Goal: Entertainment & Leisure: Browse casually

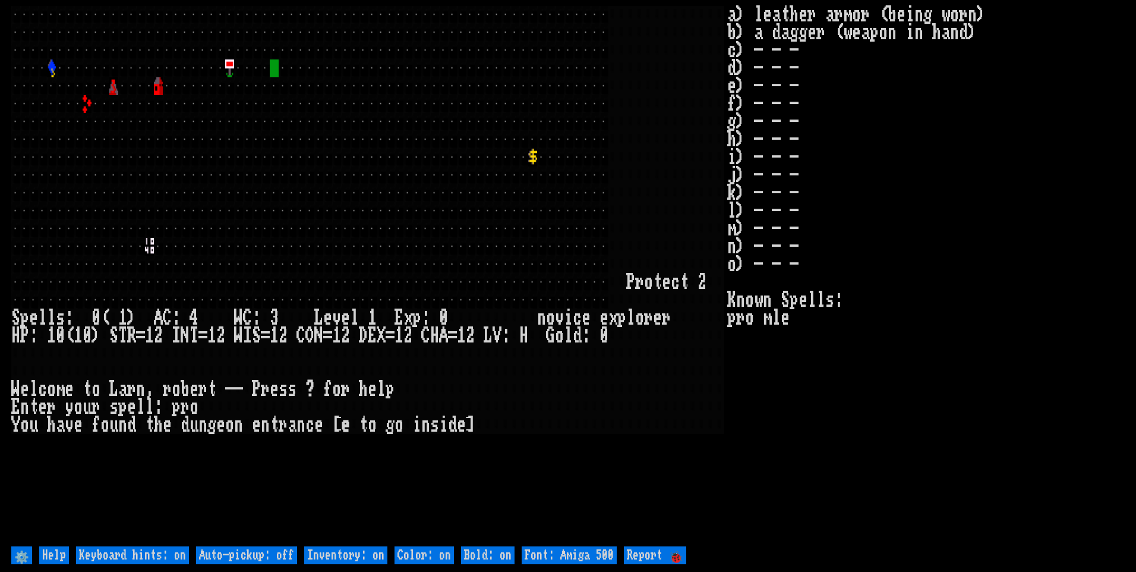
click at [269, 558] on off "Auto-pickup: off" at bounding box center [246, 555] width 101 height 18
type off "Auto-pickup: on"
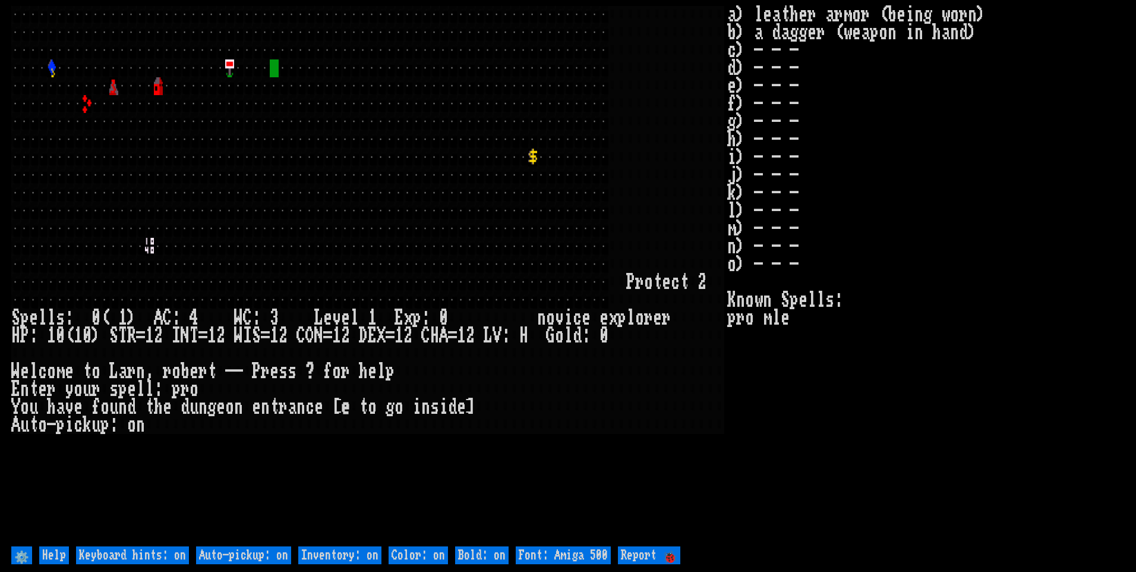
click at [333, 556] on on "Inventory: on" at bounding box center [339, 555] width 83 height 18
type on "Inventory: off"
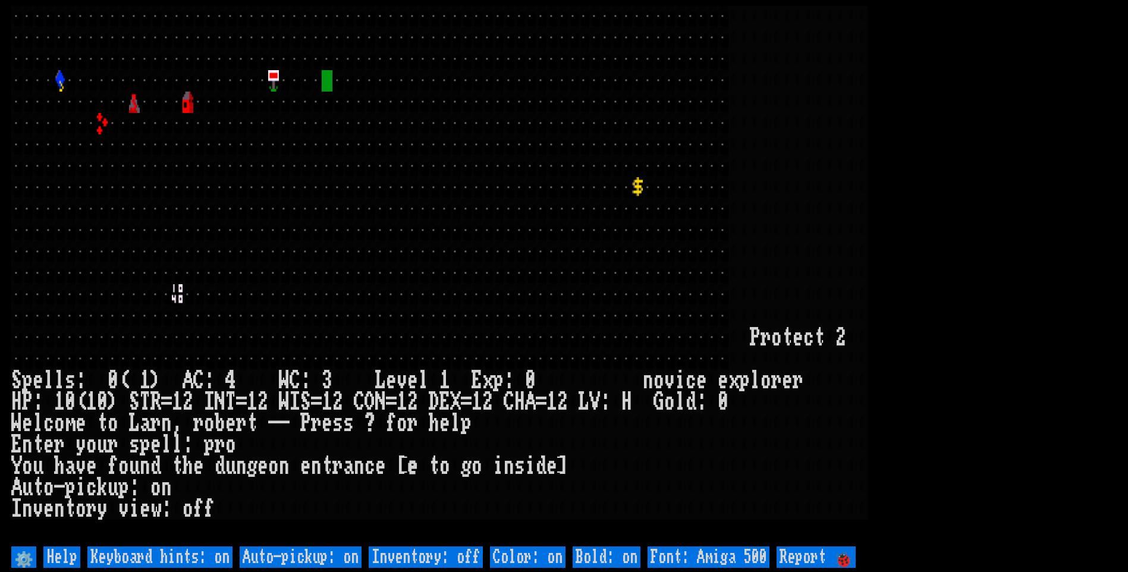
click at [764, 558] on 500 "Font: Amiga 500" at bounding box center [708, 556] width 122 height 21
type 500 "Font: Amiga 1200"
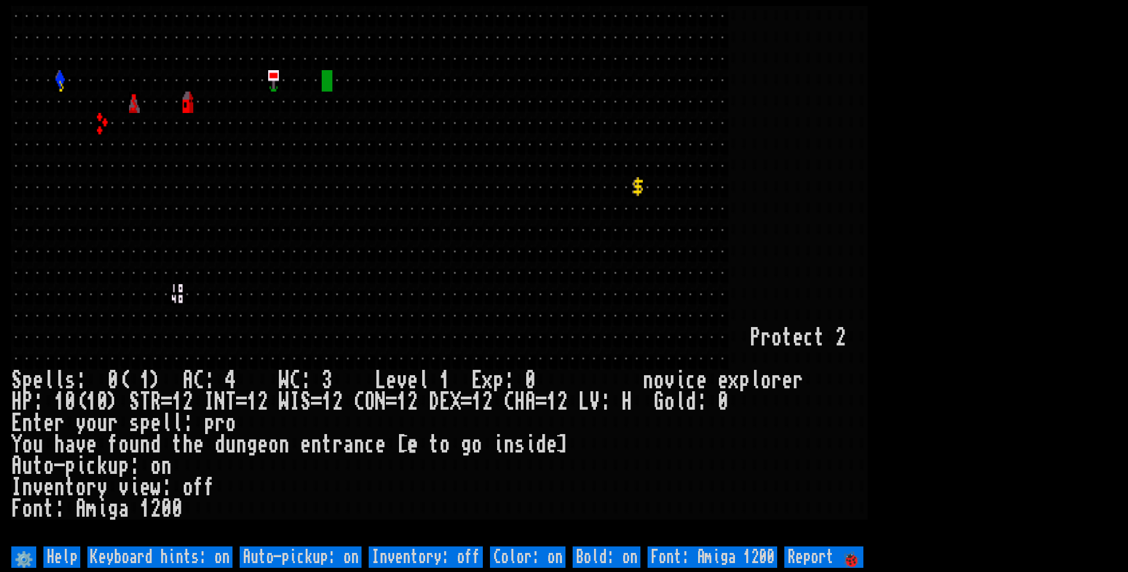
click at [1044, 232] on larn at bounding box center [563, 274] width 1105 height 537
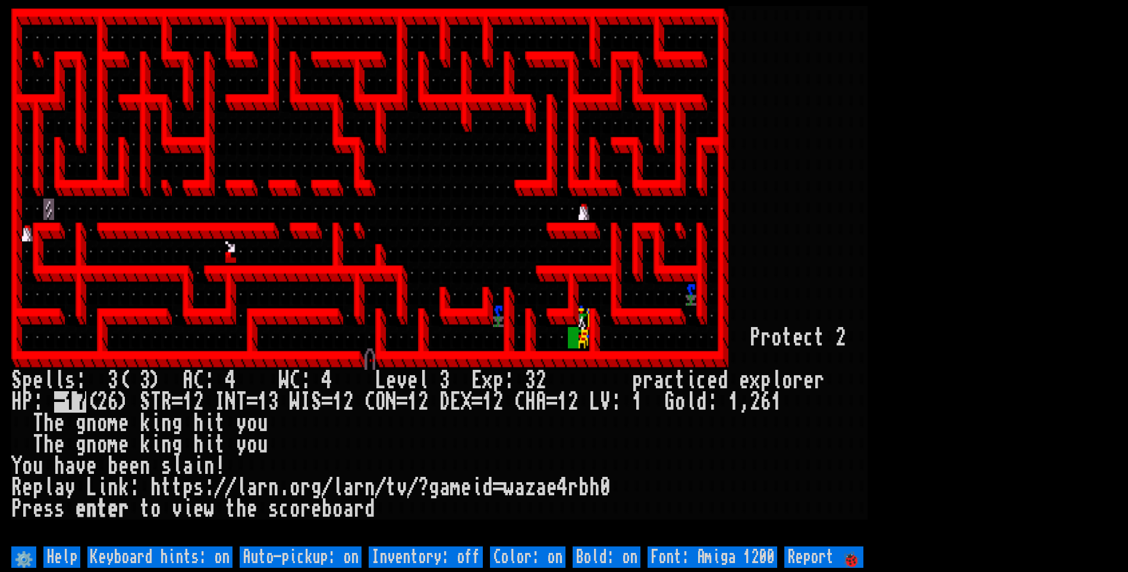
drag, startPoint x: 753, startPoint y: 130, endPoint x: 307, endPoint y: 26, distance: 458.2
click at [481, 68] on larn at bounding box center [563, 274] width 1105 height 537
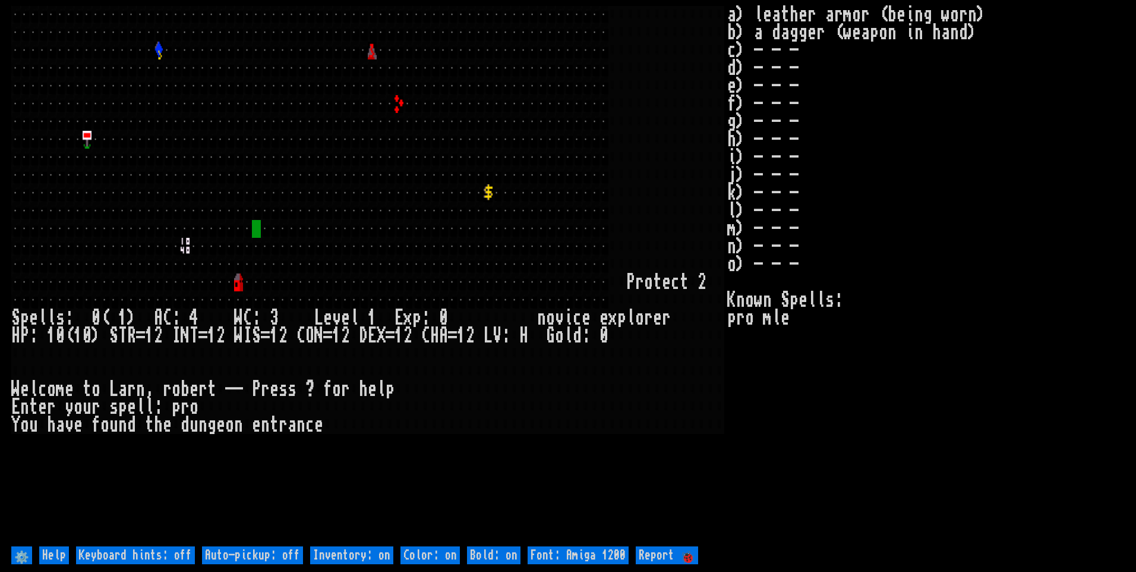
click at [282, 555] on off "Auto-pickup: off" at bounding box center [252, 555] width 101 height 18
type off "Auto-pickup: on"
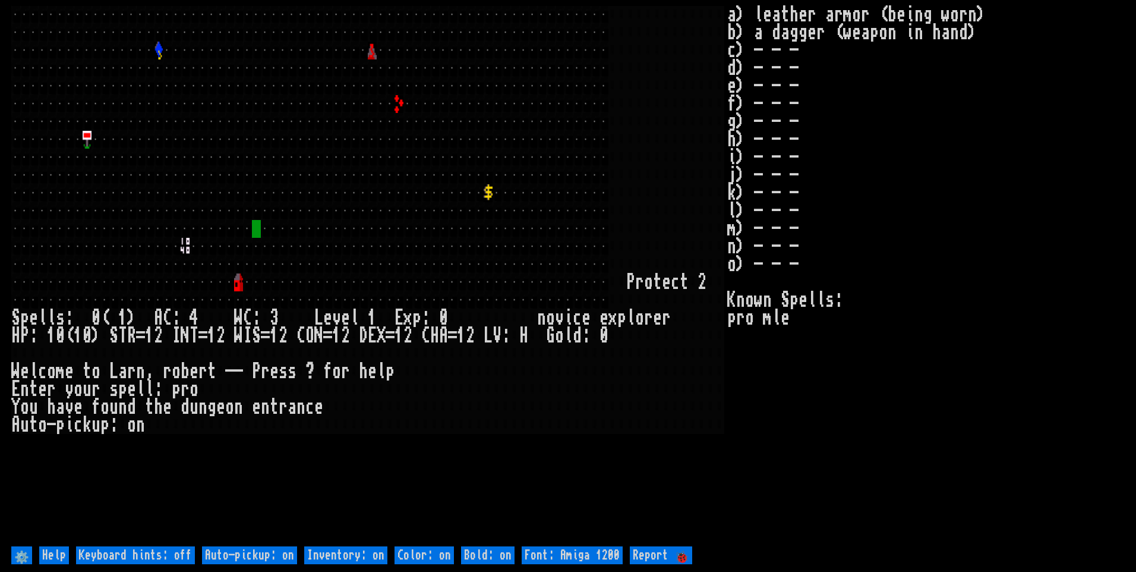
click at [361, 558] on on "Inventory: on" at bounding box center [345, 555] width 83 height 18
type on "Inventory: off"
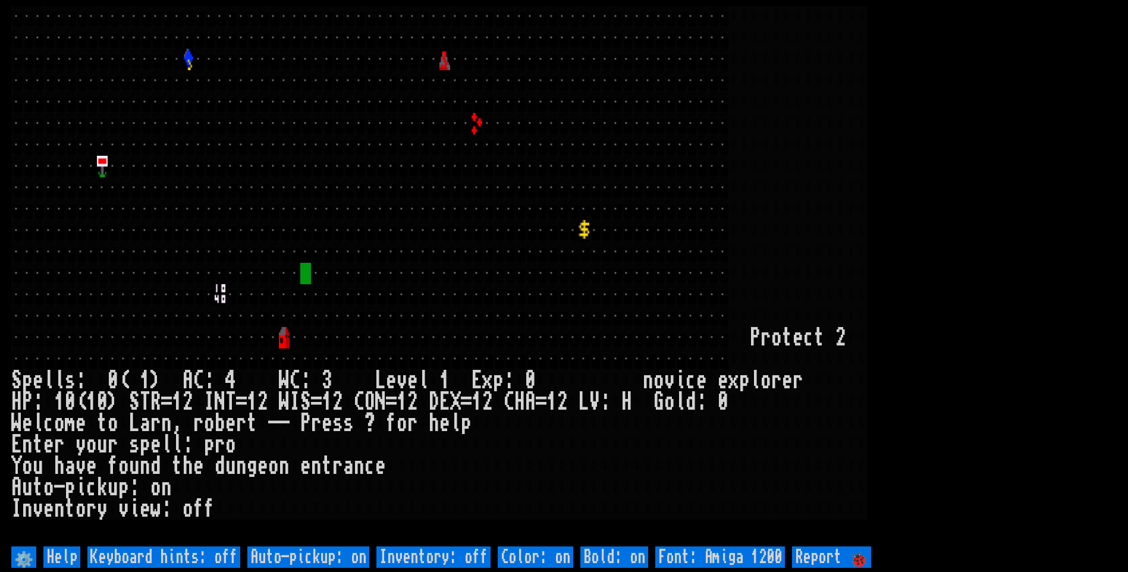
click at [1013, 342] on larn at bounding box center [563, 274] width 1105 height 537
